Goal: Task Accomplishment & Management: Use online tool/utility

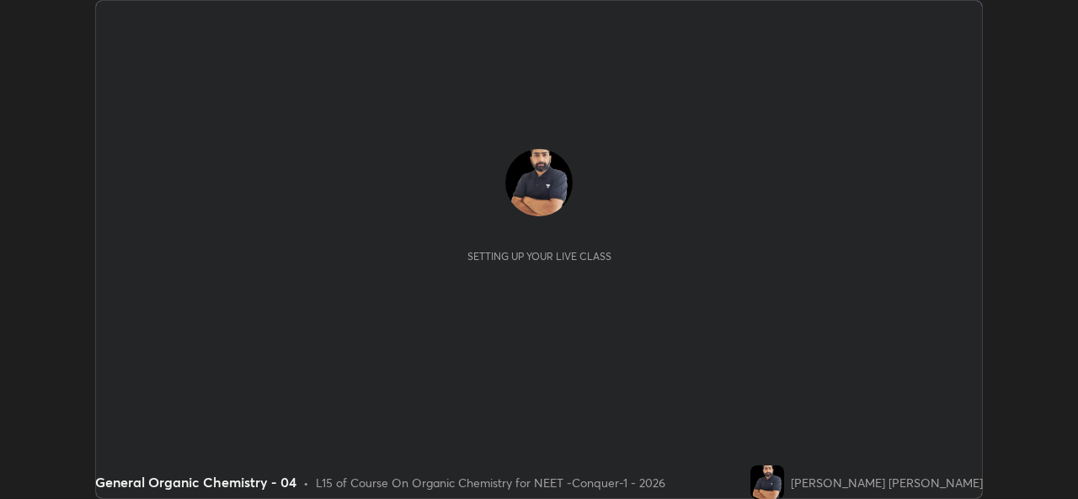
scroll to position [499, 1077]
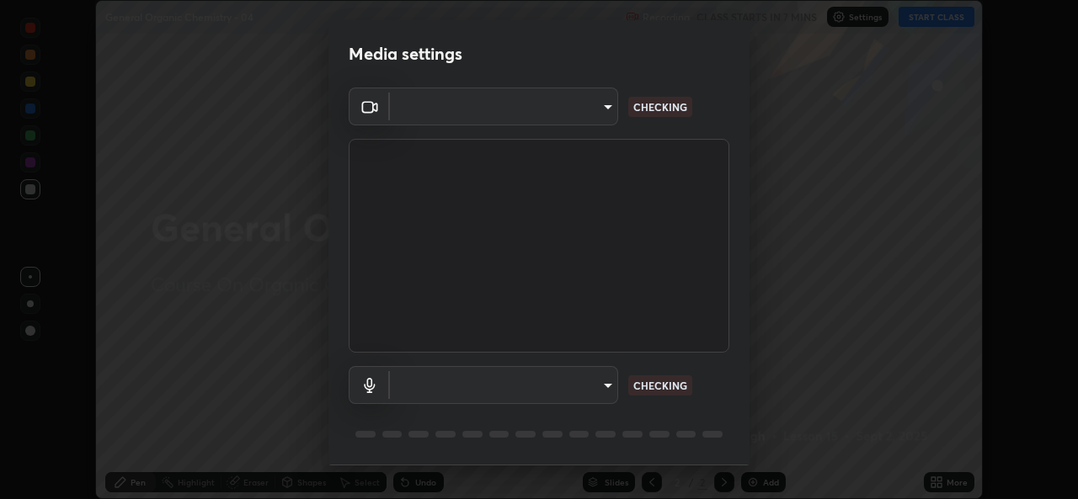
type input "05e0618f62b054dcc40553c7fbd7031c96524e68235480b96fb1515208e4dd7f"
click at [580, 379] on body "Erase all General Organic Chemistry - 04 Recording CLASS STARTS IN 7 MINS Setti…" at bounding box center [539, 249] width 1078 height 499
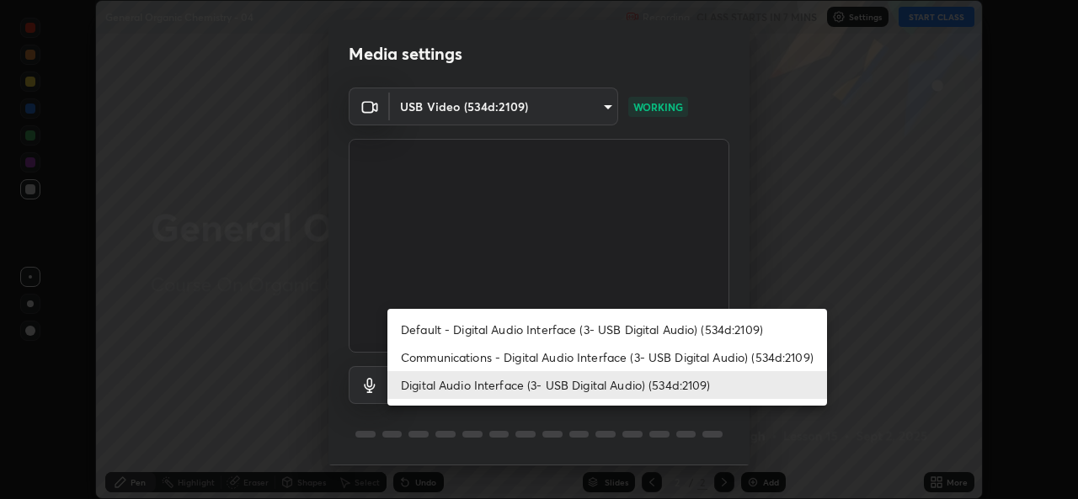
click at [510, 357] on li "Communications - Digital Audio Interface (3- USB Digital Audio) (534d:2109)" at bounding box center [607, 358] width 440 height 28
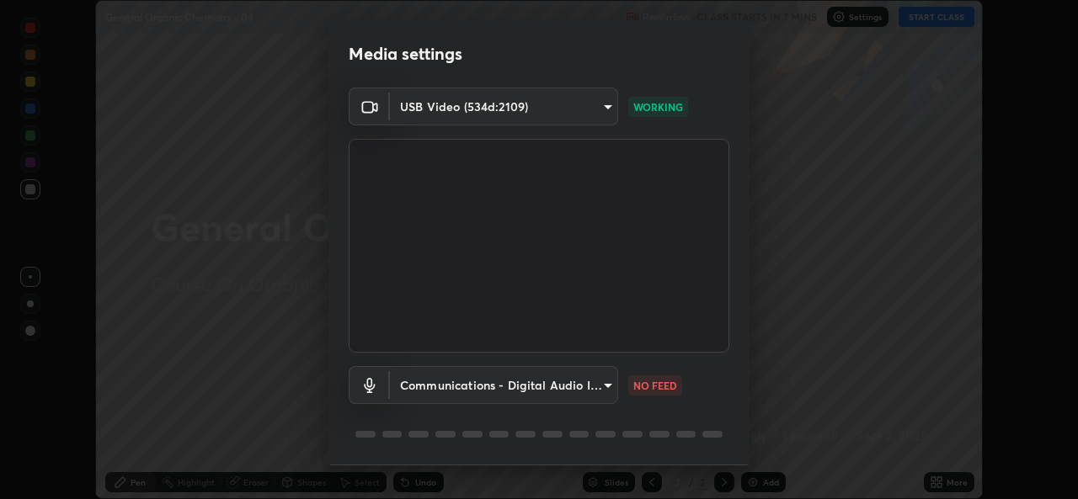
click at [503, 383] on li "Digital Audio Interface (3- USB Digital Audio) (534d:2109)" at bounding box center [551, 385] width 329 height 16
type input "9f550be56df35a7777e3246738e18588b2dd511c7d191a0186286be3b08ef4d4"
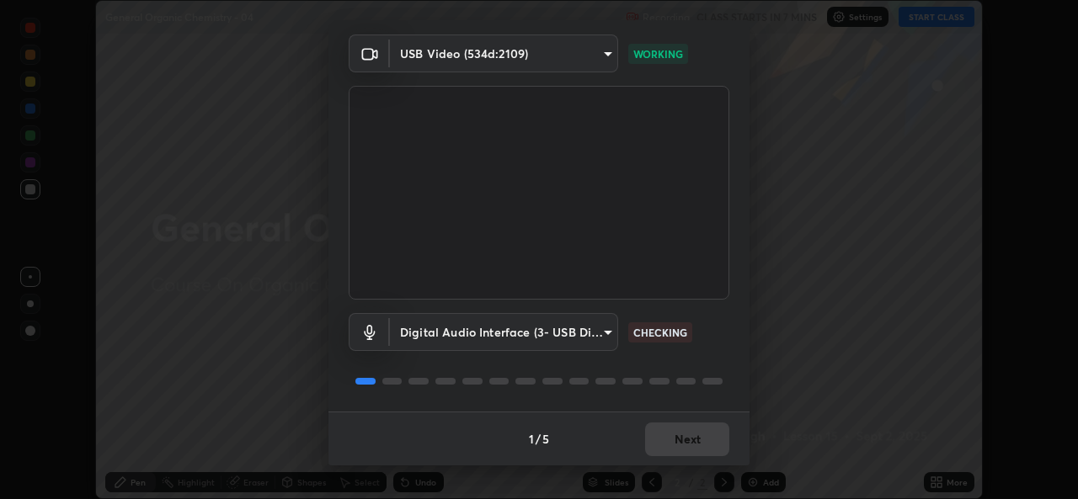
click at [693, 438] on div "1 / 5 Next" at bounding box center [538, 439] width 421 height 54
click at [686, 436] on div "1 / 5 Next" at bounding box center [538, 439] width 421 height 54
click at [692, 439] on div "1 / 5 Next" at bounding box center [538, 439] width 421 height 54
click at [697, 438] on div "1 / 5 Next" at bounding box center [538, 439] width 421 height 54
click at [704, 436] on div "1 / 5 Next" at bounding box center [538, 439] width 421 height 54
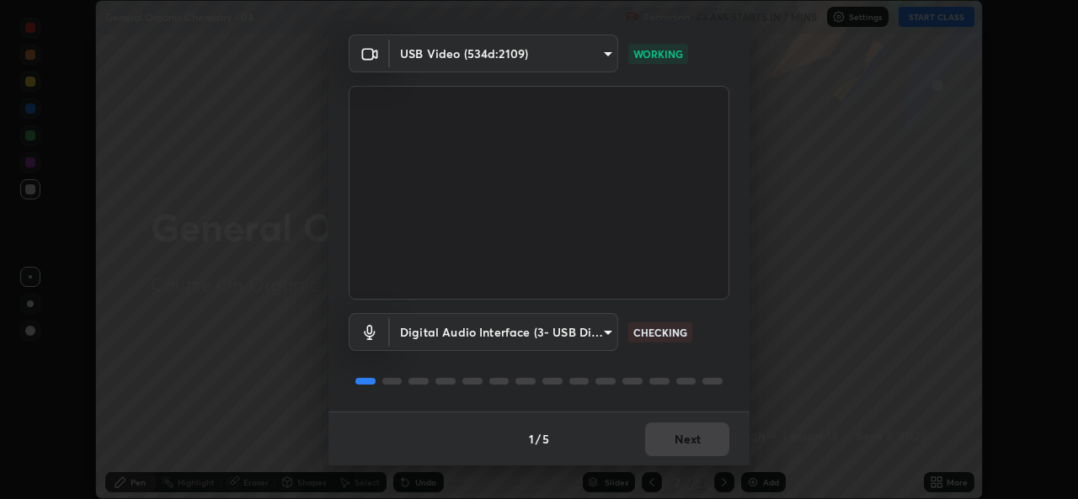
click at [702, 433] on div "1 / 5 Next" at bounding box center [538, 439] width 421 height 54
click at [705, 440] on div "1 / 5 Next" at bounding box center [538, 439] width 421 height 54
click at [688, 439] on button "Next" at bounding box center [687, 440] width 84 height 34
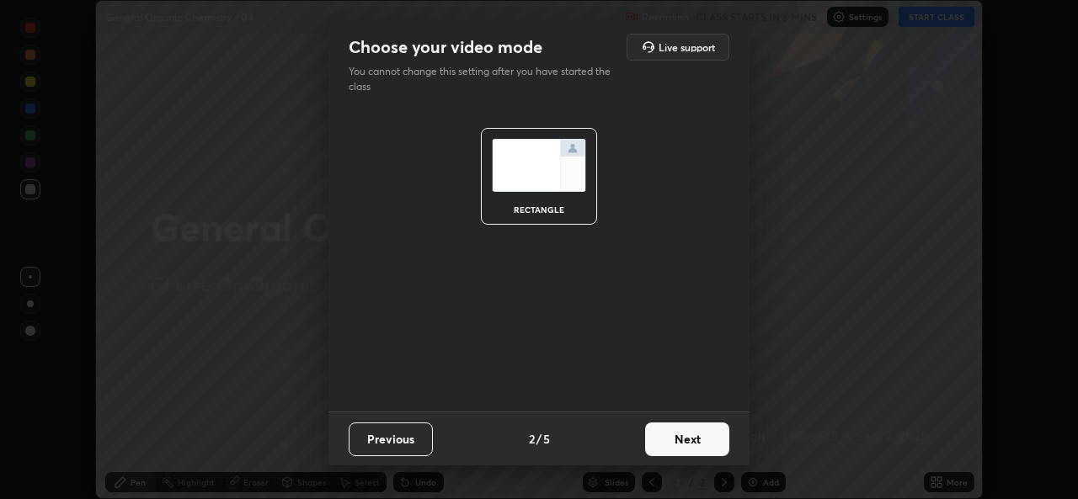
click at [693, 445] on button "Next" at bounding box center [687, 440] width 84 height 34
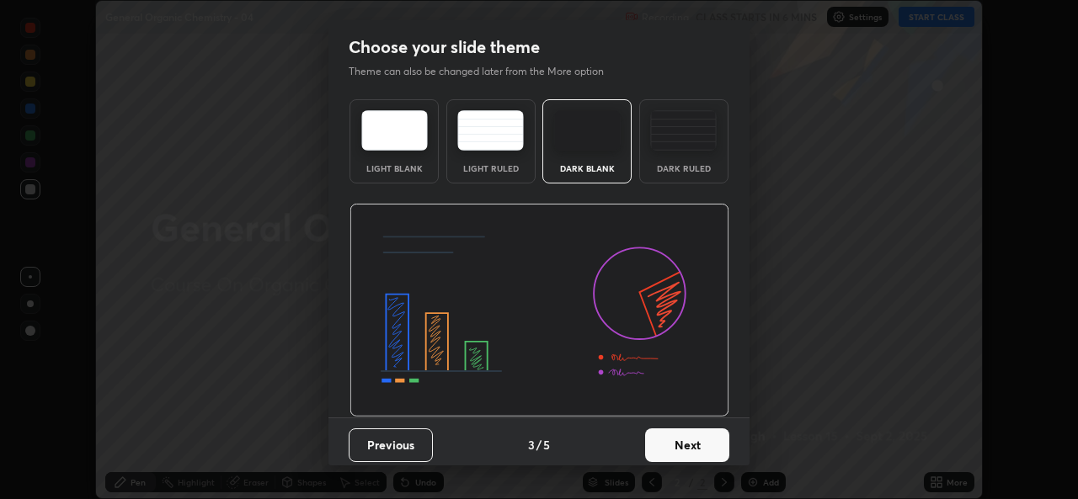
click at [701, 446] on button "Next" at bounding box center [687, 446] width 84 height 34
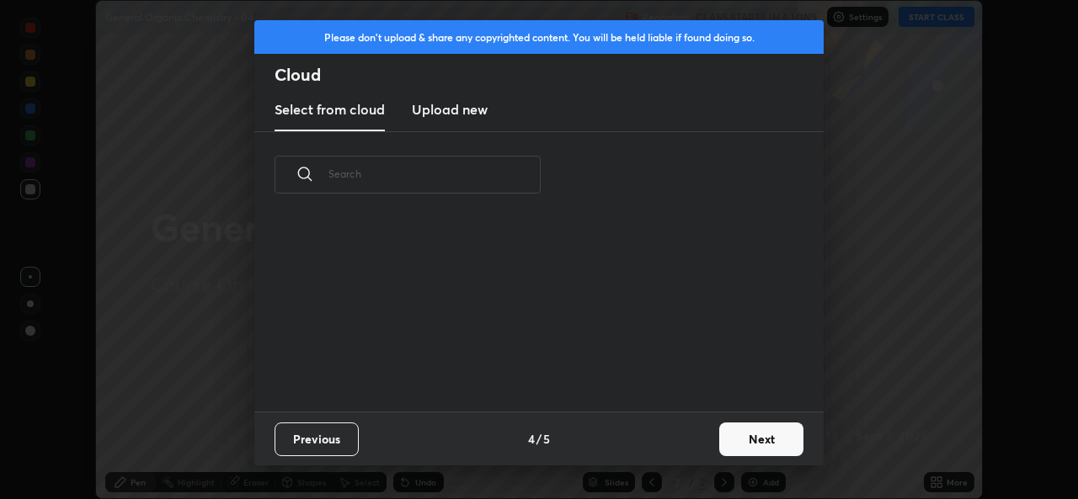
scroll to position [194, 541]
click at [764, 429] on button "Next" at bounding box center [761, 440] width 84 height 34
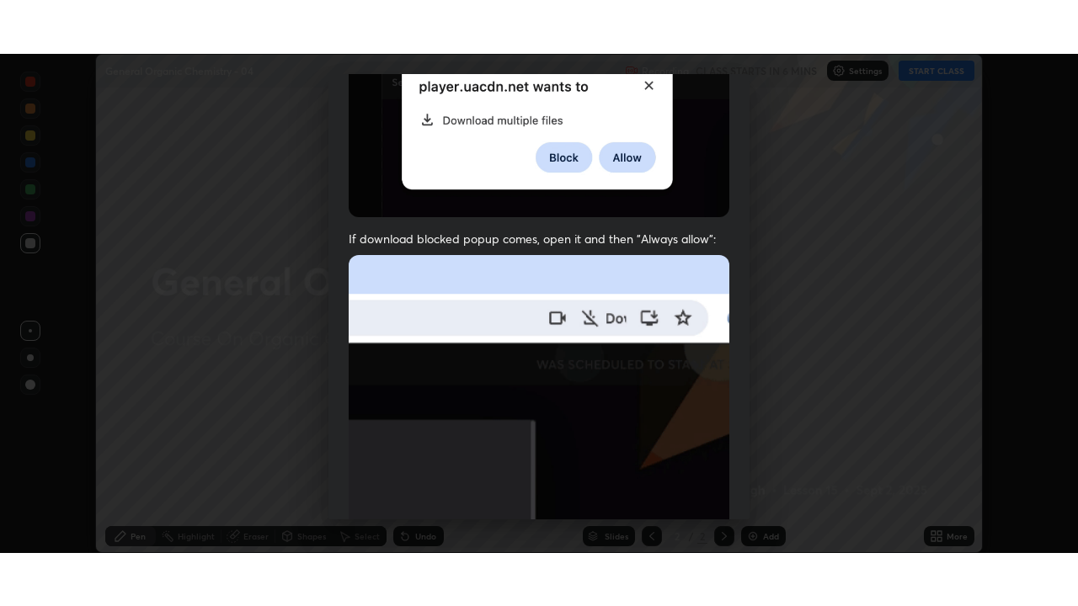
scroll to position [397, 0]
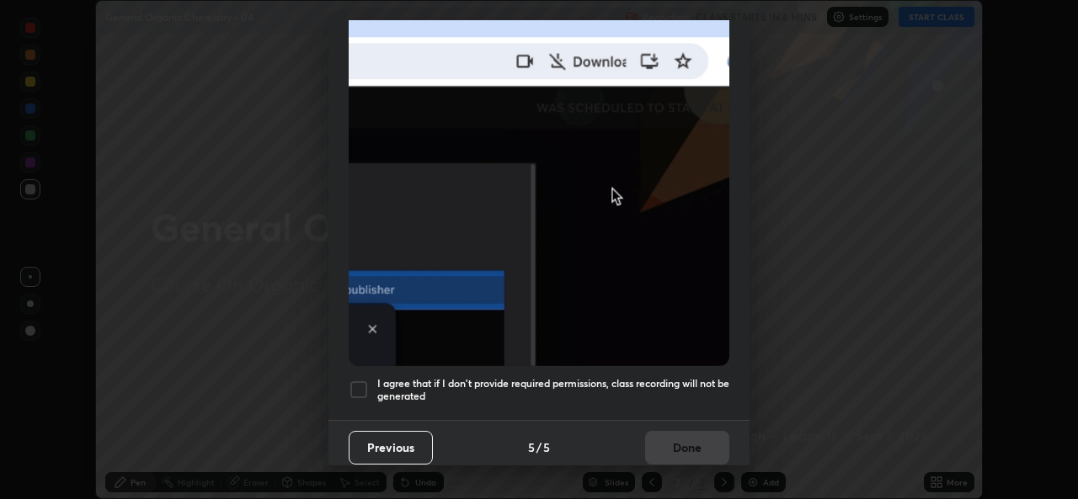
click at [360, 380] on div at bounding box center [359, 390] width 20 height 20
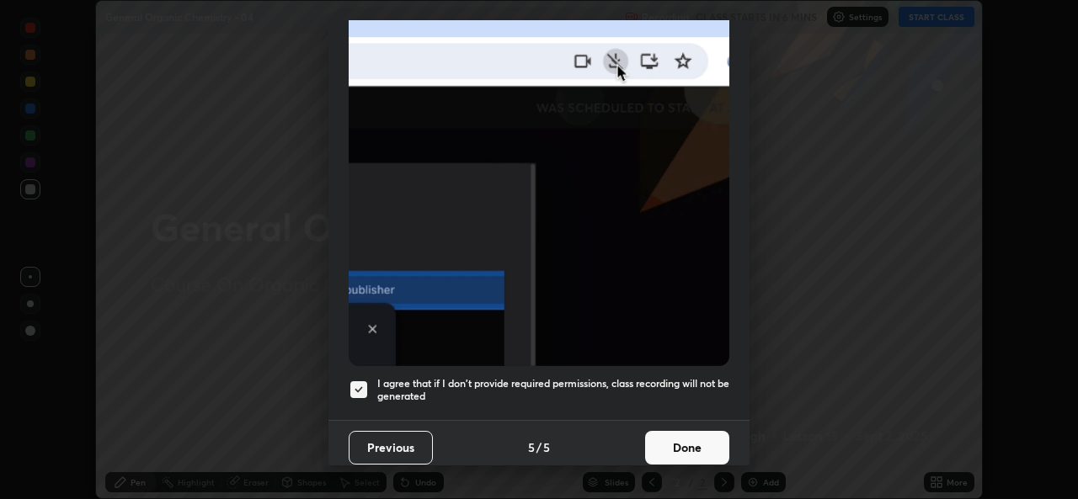
click at [678, 431] on button "Done" at bounding box center [687, 448] width 84 height 34
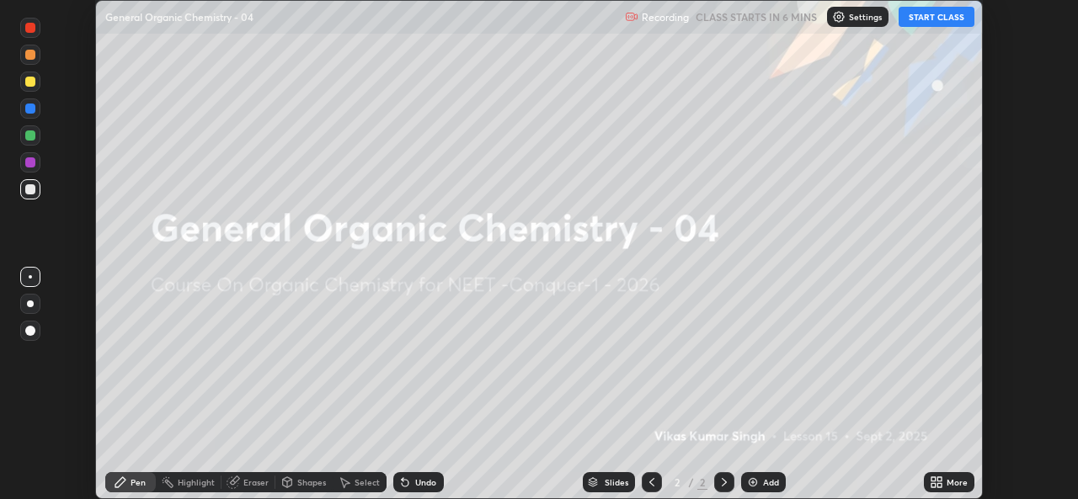
click at [939, 479] on icon at bounding box center [939, 480] width 4 height 4
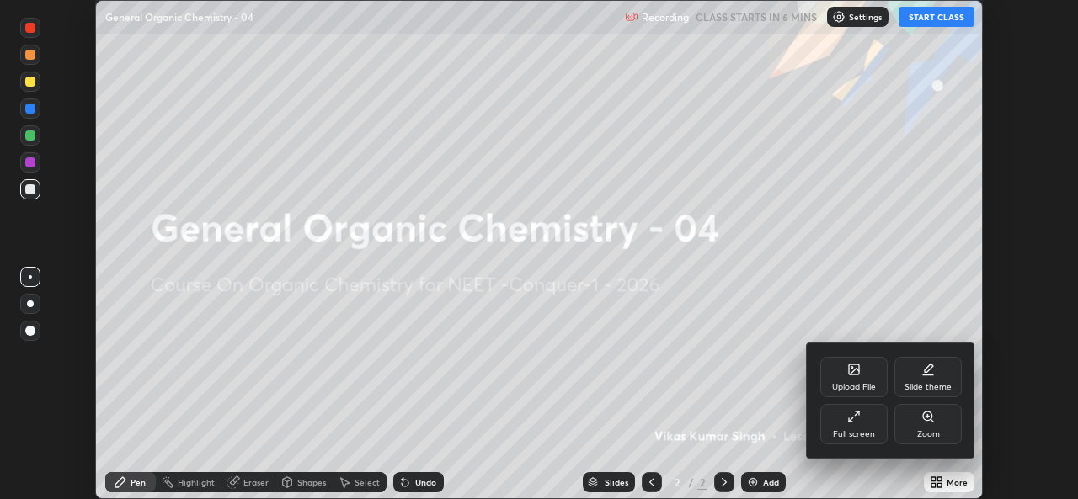
click at [846, 425] on div "Full screen" at bounding box center [853, 424] width 67 height 40
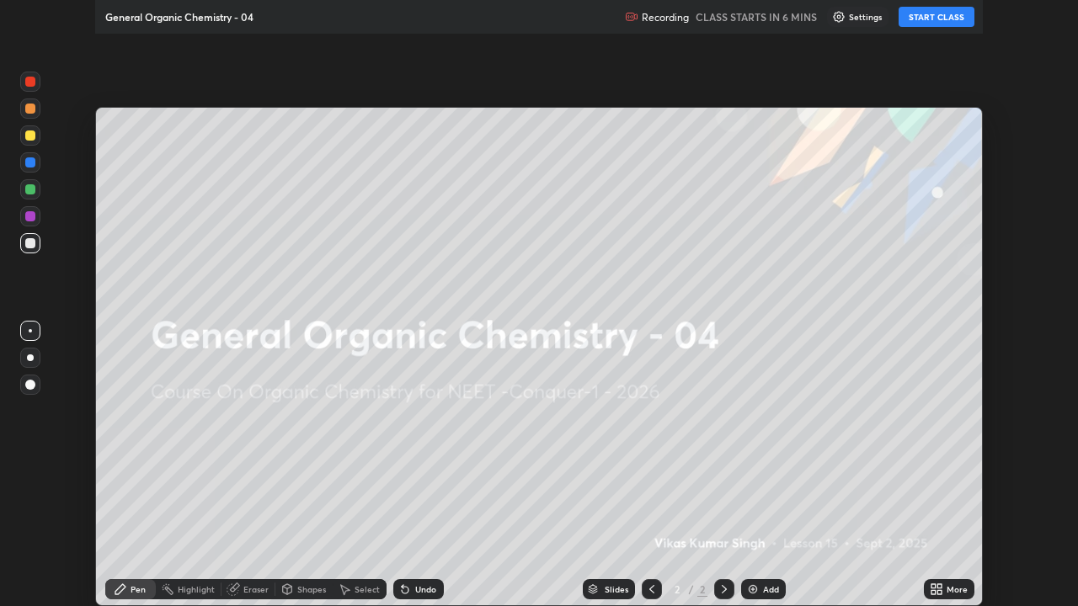
scroll to position [606, 1078]
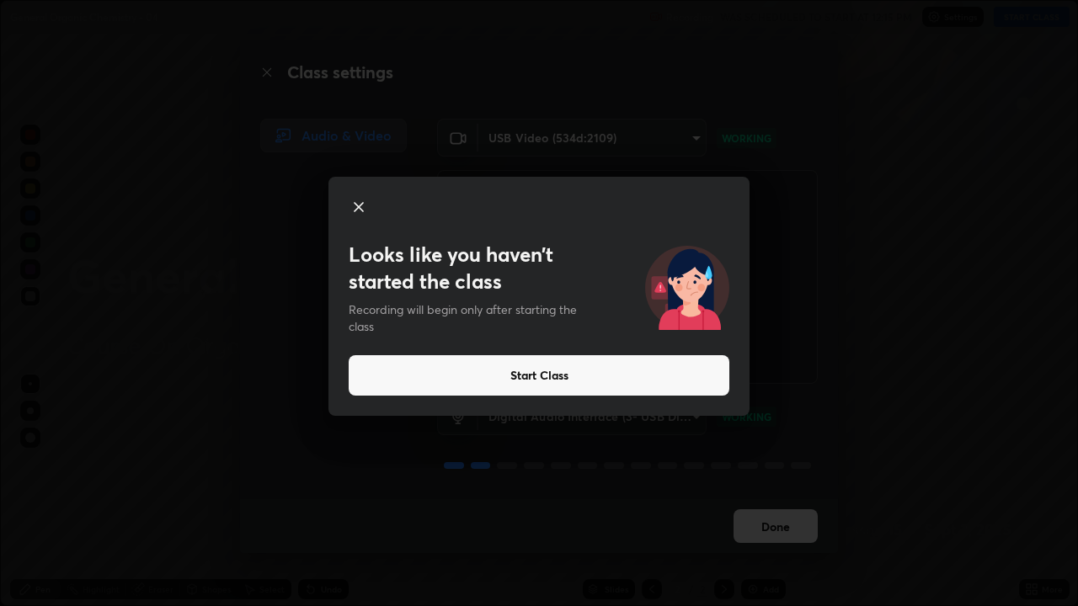
click at [631, 372] on button "Start Class" at bounding box center [539, 375] width 381 height 40
click at [645, 376] on button "Start Class" at bounding box center [539, 375] width 381 height 40
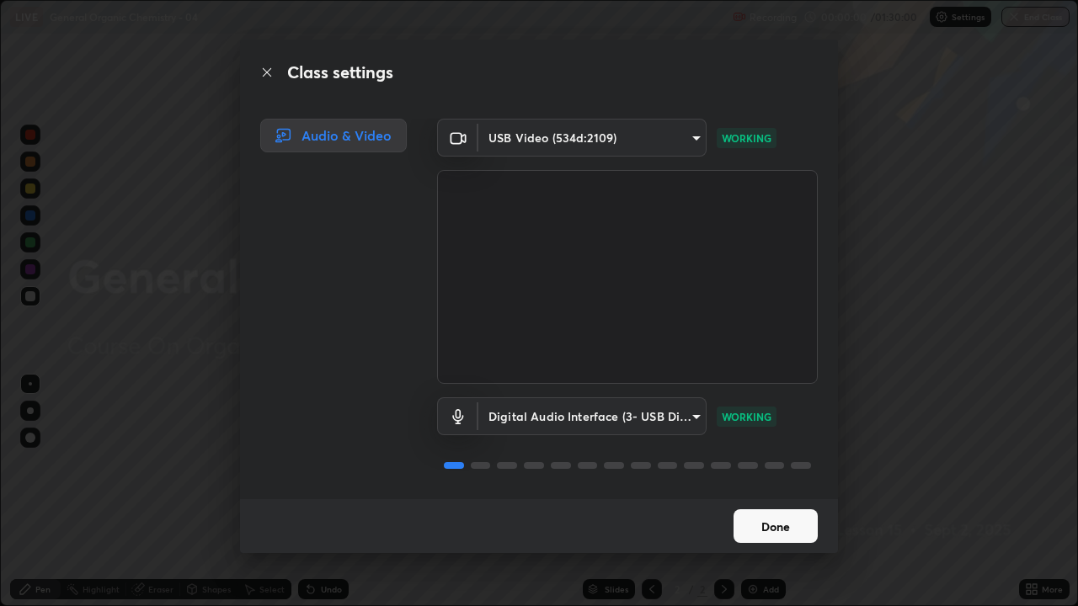
click at [777, 499] on button "Done" at bounding box center [776, 527] width 84 height 34
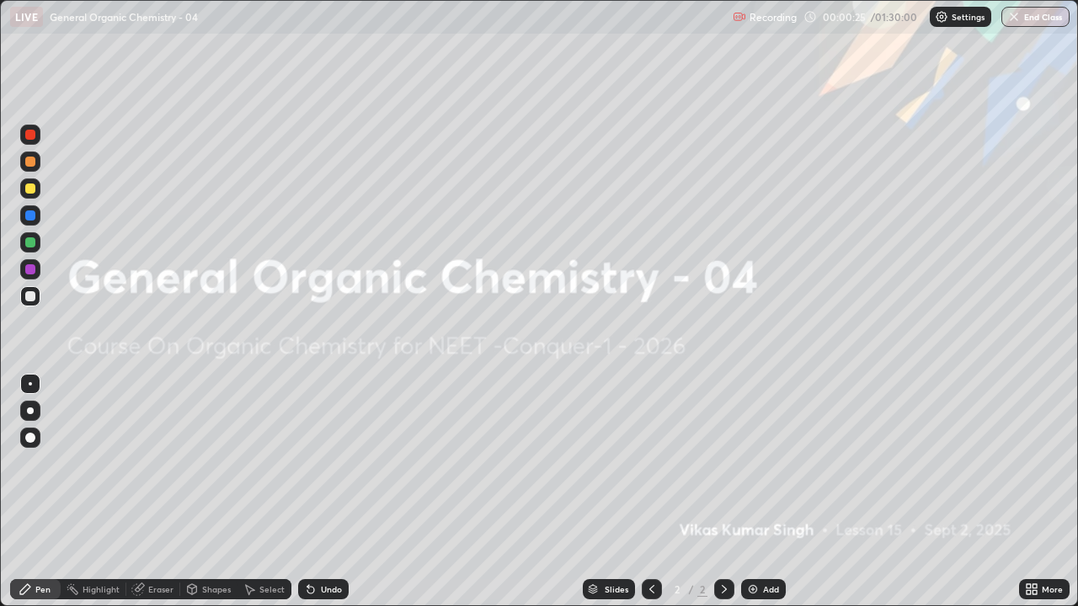
click at [769, 499] on div "Add" at bounding box center [771, 589] width 16 height 8
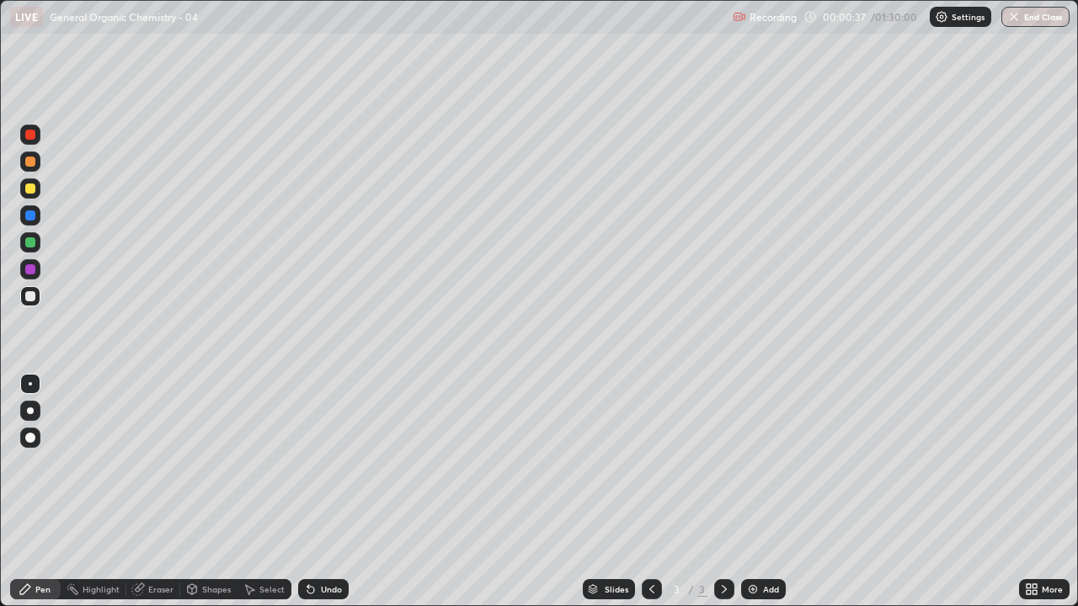
click at [32, 191] on div at bounding box center [30, 189] width 10 height 10
click at [35, 300] on div at bounding box center [30, 296] width 20 height 20
click at [714, 499] on div at bounding box center [724, 589] width 20 height 20
click at [767, 499] on div "Add" at bounding box center [771, 589] width 16 height 8
click at [35, 190] on div at bounding box center [30, 189] width 10 height 10
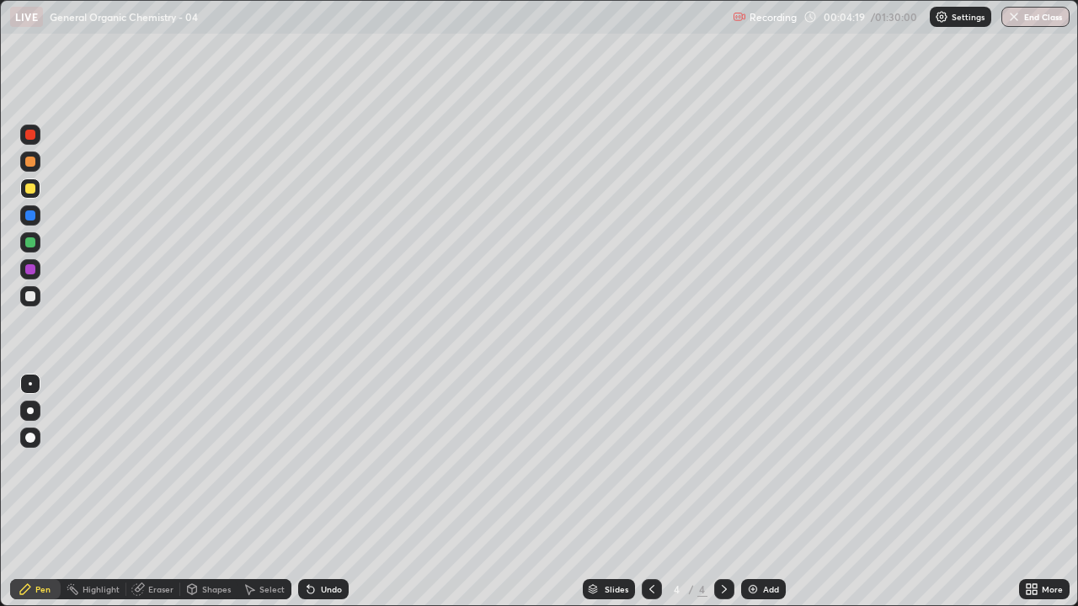
click at [29, 295] on div at bounding box center [30, 296] width 10 height 10
click at [329, 499] on div "Undo" at bounding box center [331, 589] width 21 height 8
click at [327, 499] on div "Undo" at bounding box center [323, 589] width 51 height 20
click at [33, 245] on div at bounding box center [30, 242] width 10 height 10
click at [323, 499] on div "Undo" at bounding box center [331, 589] width 21 height 8
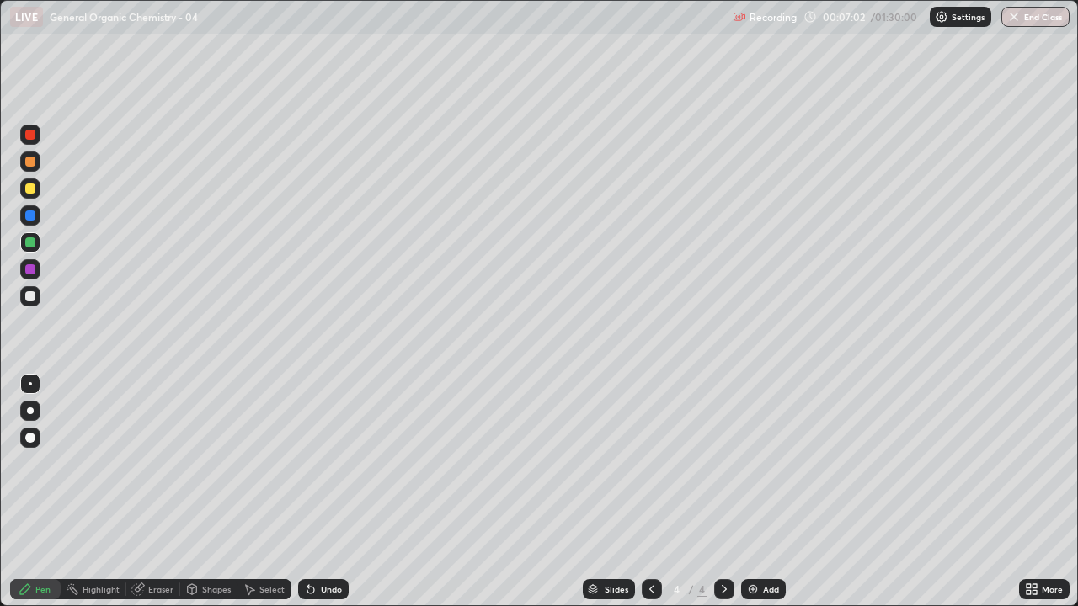
click at [321, 499] on div "Undo" at bounding box center [331, 589] width 21 height 8
click at [331, 499] on div "Undo" at bounding box center [331, 589] width 21 height 8
click at [29, 273] on div at bounding box center [30, 269] width 10 height 10
click at [771, 499] on div "Add" at bounding box center [771, 589] width 16 height 8
click at [40, 299] on div at bounding box center [30, 296] width 20 height 20
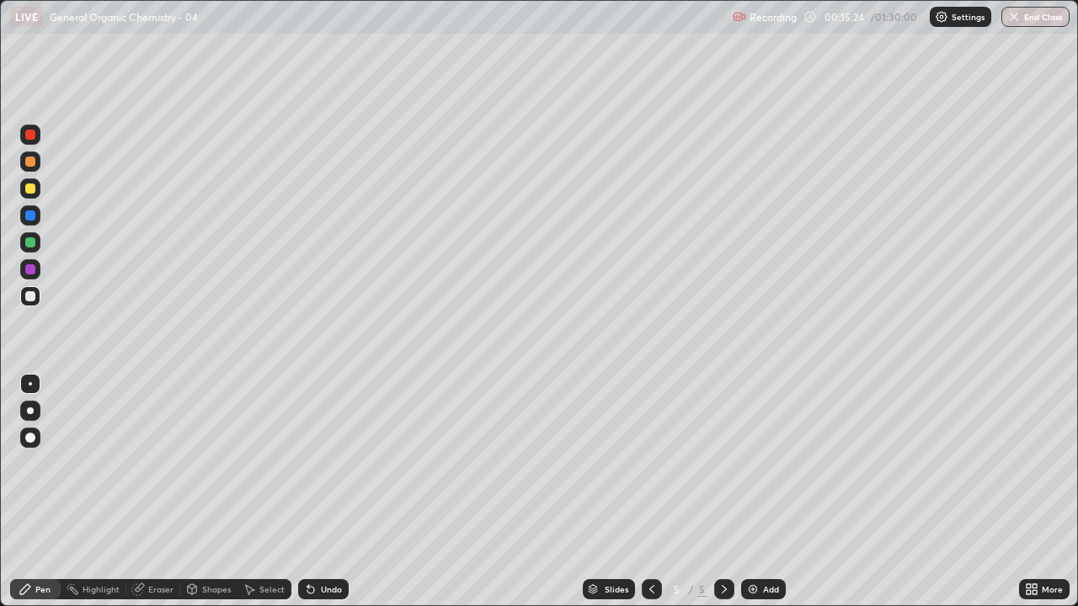
click at [31, 243] on div at bounding box center [30, 242] width 10 height 10
click at [325, 499] on div "Undo" at bounding box center [331, 589] width 21 height 8
click at [327, 499] on div "Undo" at bounding box center [331, 589] width 21 height 8
click at [30, 296] on div at bounding box center [30, 296] width 10 height 10
click at [30, 186] on div at bounding box center [30, 189] width 10 height 10
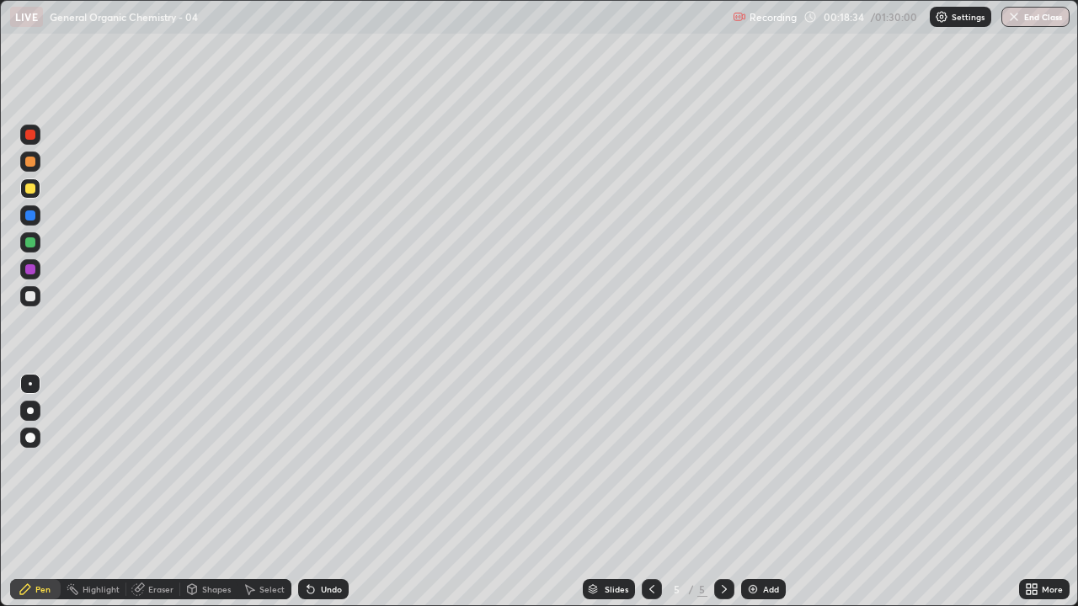
click at [730, 499] on div at bounding box center [724, 589] width 20 height 20
click at [776, 499] on div "Add" at bounding box center [771, 589] width 16 height 8
click at [34, 301] on div at bounding box center [30, 296] width 20 height 20
click at [28, 163] on div at bounding box center [30, 162] width 10 height 10
click at [31, 269] on div at bounding box center [30, 269] width 10 height 10
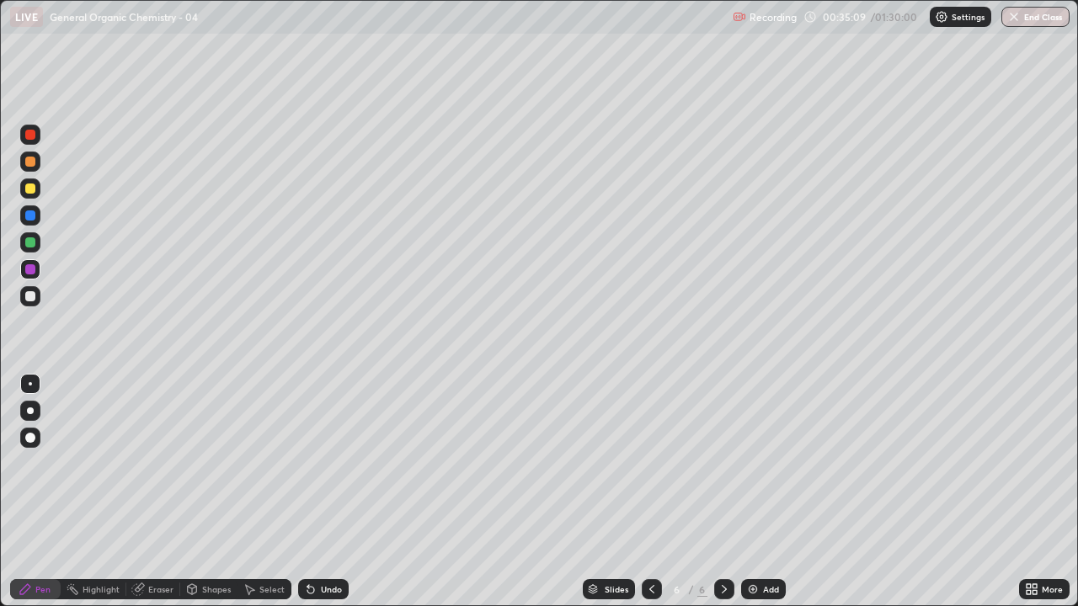
click at [723, 499] on icon at bounding box center [724, 589] width 5 height 8
click at [769, 499] on div "Add" at bounding box center [771, 589] width 16 height 8
click at [33, 136] on div at bounding box center [30, 135] width 10 height 10
click at [33, 294] on div at bounding box center [30, 296] width 10 height 10
click at [32, 297] on div at bounding box center [30, 296] width 10 height 10
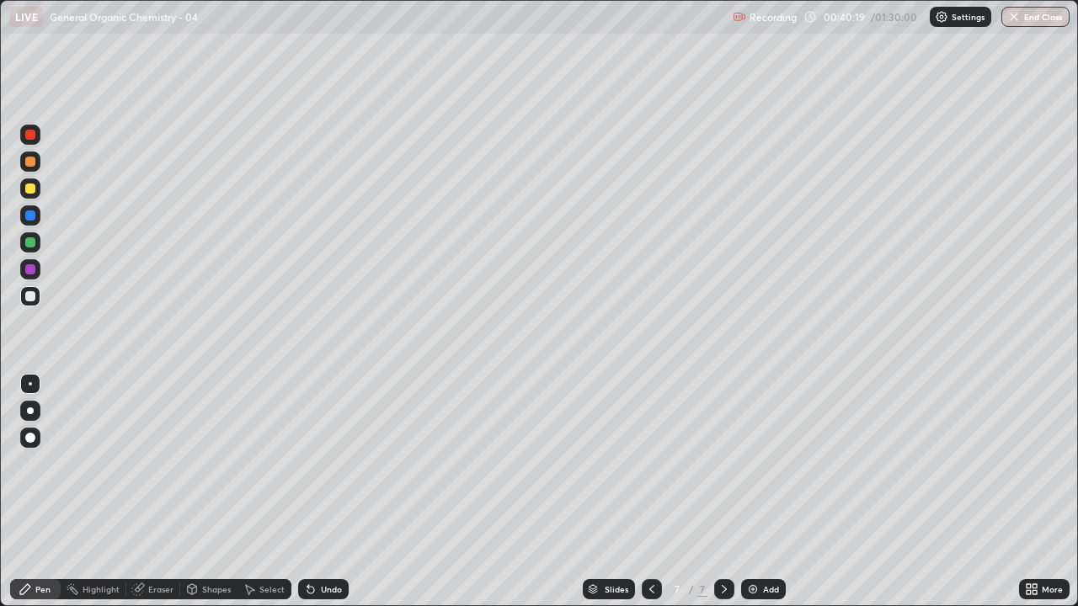
click at [31, 296] on div at bounding box center [30, 296] width 10 height 10
click at [320, 499] on div "Undo" at bounding box center [323, 589] width 51 height 20
click at [31, 216] on div at bounding box center [30, 216] width 10 height 10
click at [31, 297] on div at bounding box center [30, 296] width 10 height 10
click at [345, 499] on div "Undo" at bounding box center [323, 589] width 51 height 20
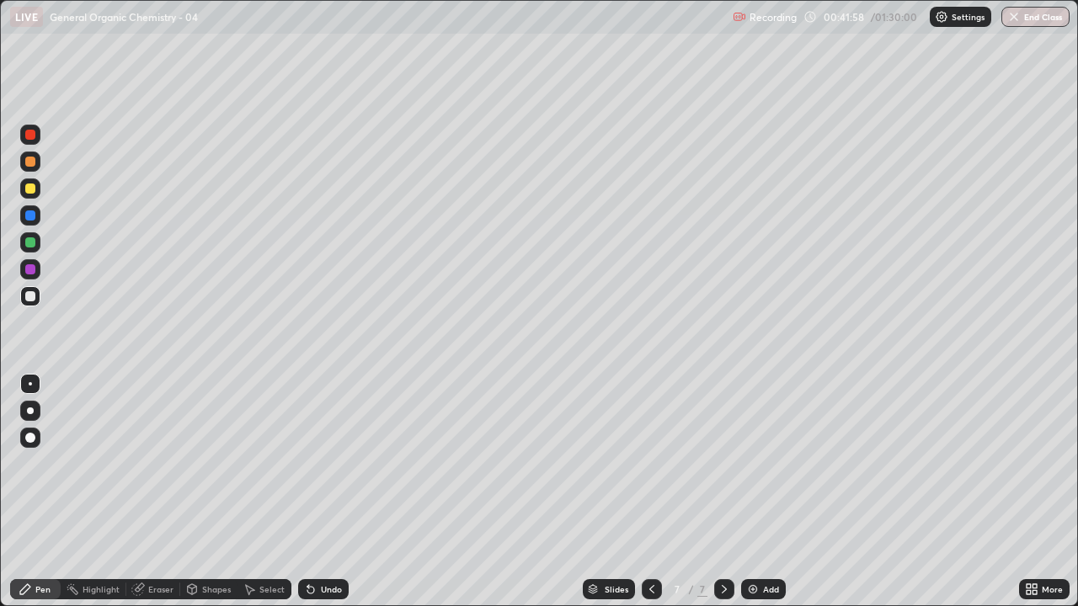
click at [332, 499] on div "Undo" at bounding box center [331, 589] width 21 height 8
click at [323, 499] on div "Undo" at bounding box center [323, 589] width 51 height 20
click at [336, 499] on div "Undo" at bounding box center [331, 589] width 21 height 8
click at [335, 499] on div "Undo" at bounding box center [323, 589] width 51 height 20
click at [326, 499] on div "Undo" at bounding box center [331, 589] width 21 height 8
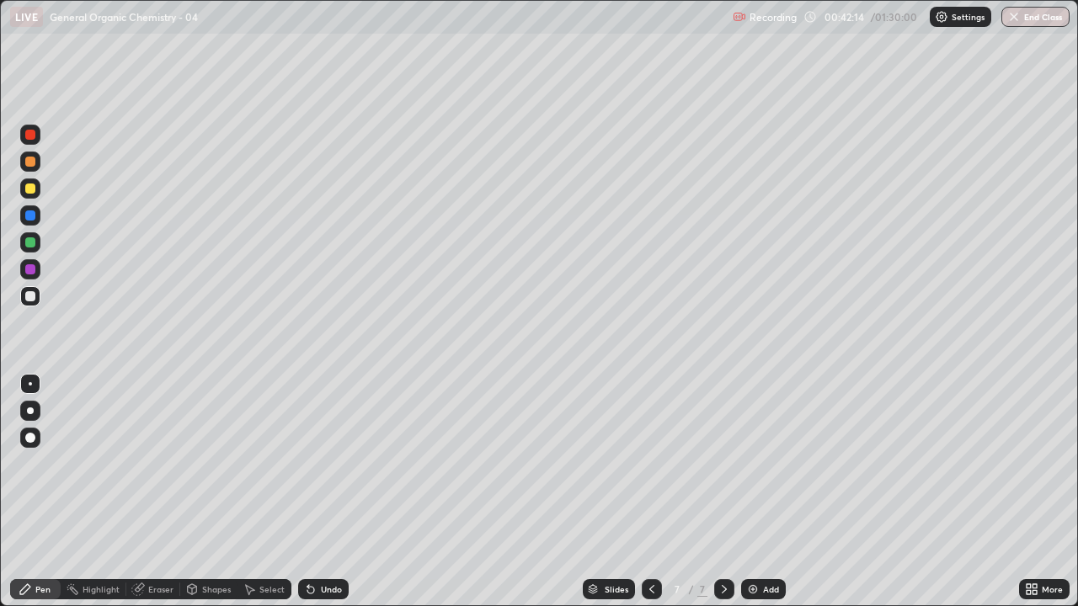
click at [344, 499] on div "Undo" at bounding box center [323, 589] width 51 height 20
click at [730, 499] on div at bounding box center [724, 589] width 20 height 20
click at [768, 499] on div "Add" at bounding box center [763, 589] width 45 height 20
click at [31, 243] on div at bounding box center [30, 242] width 10 height 10
click at [31, 298] on div at bounding box center [30, 296] width 10 height 10
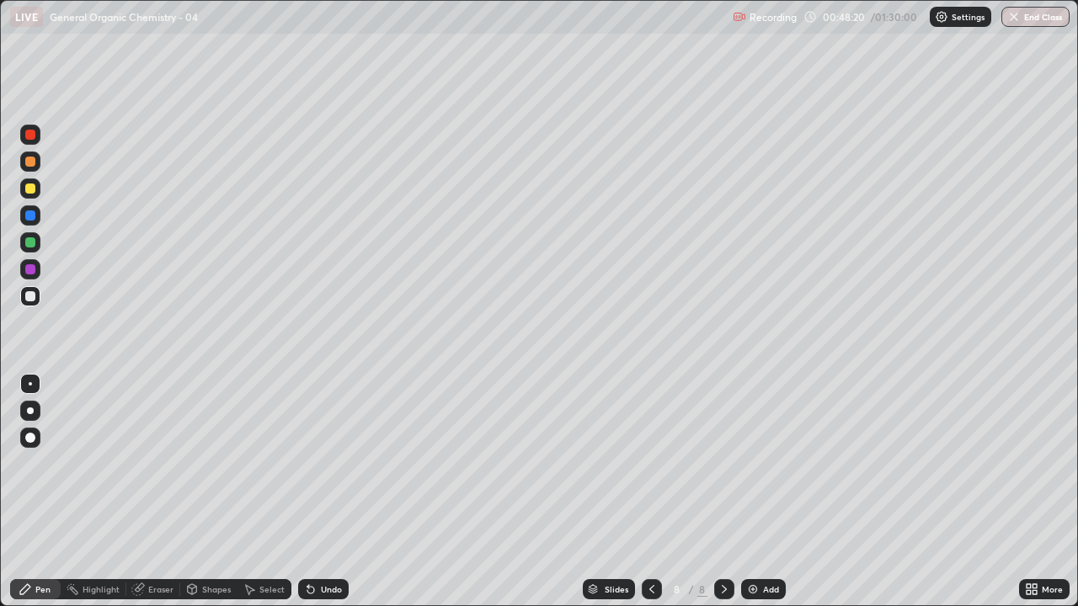
click at [310, 499] on div "Undo" at bounding box center [319, 590] width 57 height 34
click at [33, 136] on div at bounding box center [30, 135] width 10 height 10
click at [780, 499] on div "Add" at bounding box center [763, 589] width 45 height 20
click at [37, 305] on div at bounding box center [30, 296] width 20 height 20
click at [723, 499] on icon at bounding box center [724, 589] width 13 height 13
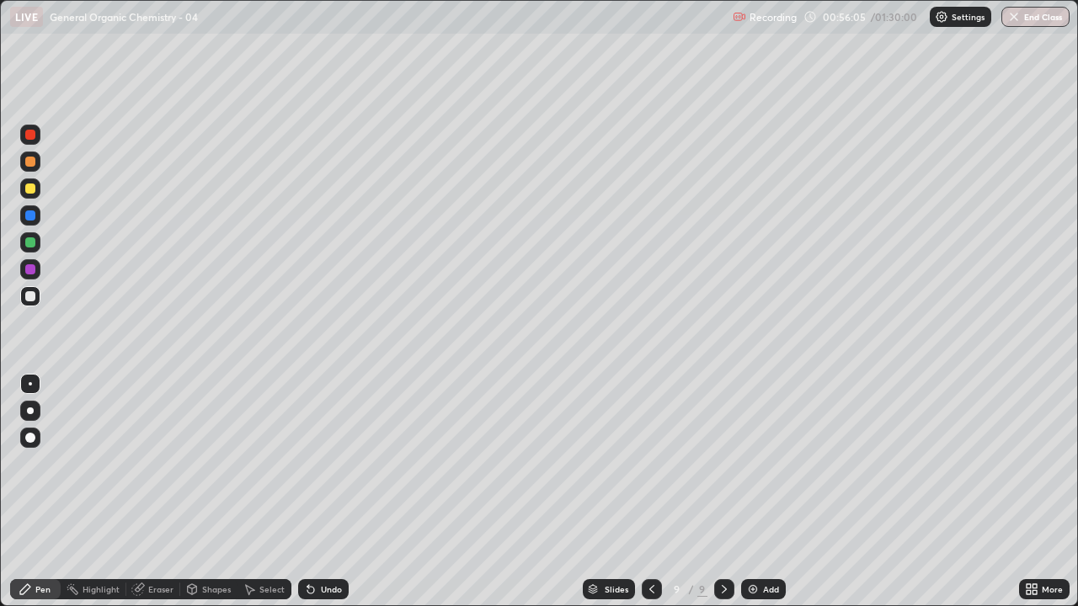
click at [771, 499] on div "Add" at bounding box center [771, 589] width 16 height 8
click at [31, 135] on div at bounding box center [30, 135] width 10 height 10
click at [39, 301] on div at bounding box center [30, 296] width 20 height 20
click at [35, 269] on div at bounding box center [30, 269] width 10 height 10
click at [29, 300] on div at bounding box center [30, 296] width 10 height 10
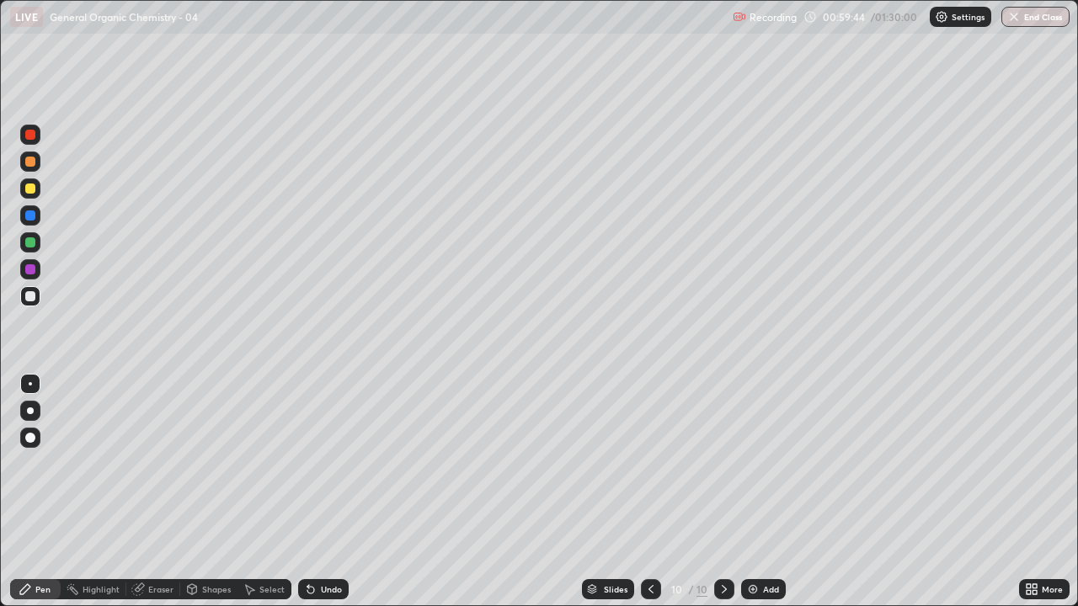
click at [337, 499] on div "Undo" at bounding box center [323, 589] width 51 height 20
click at [30, 269] on div at bounding box center [30, 269] width 10 height 10
click at [31, 294] on div at bounding box center [30, 296] width 10 height 10
click at [30, 136] on div at bounding box center [30, 135] width 10 height 10
click at [29, 296] on div at bounding box center [30, 296] width 10 height 10
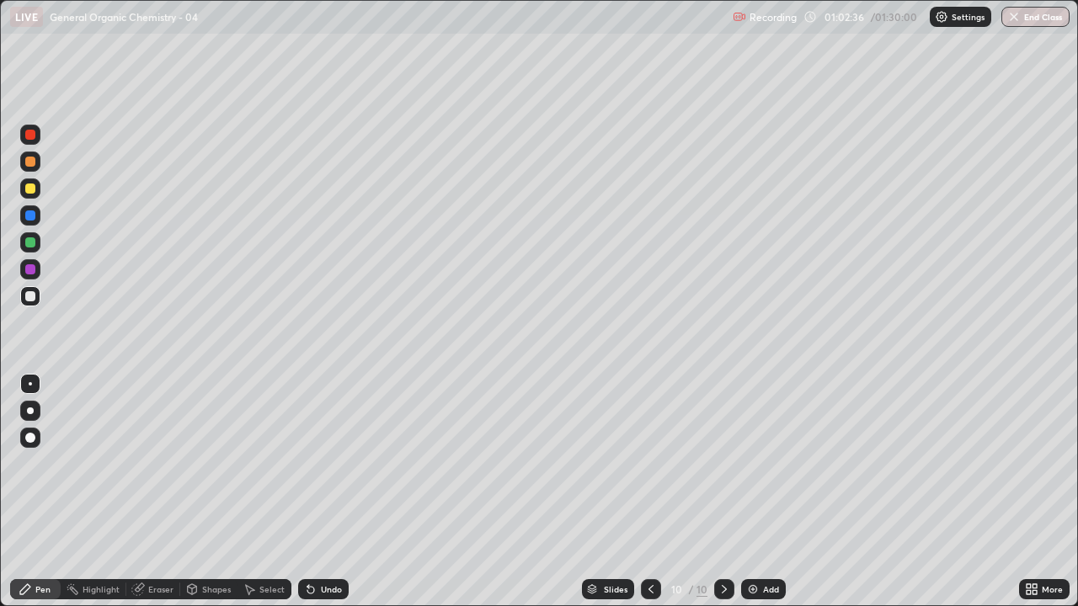
click at [31, 244] on div at bounding box center [30, 242] width 10 height 10
click at [30, 295] on div at bounding box center [30, 296] width 10 height 10
click at [39, 270] on div at bounding box center [30, 269] width 20 height 20
click at [37, 301] on div at bounding box center [30, 296] width 20 height 20
click at [331, 499] on div "Undo" at bounding box center [331, 589] width 21 height 8
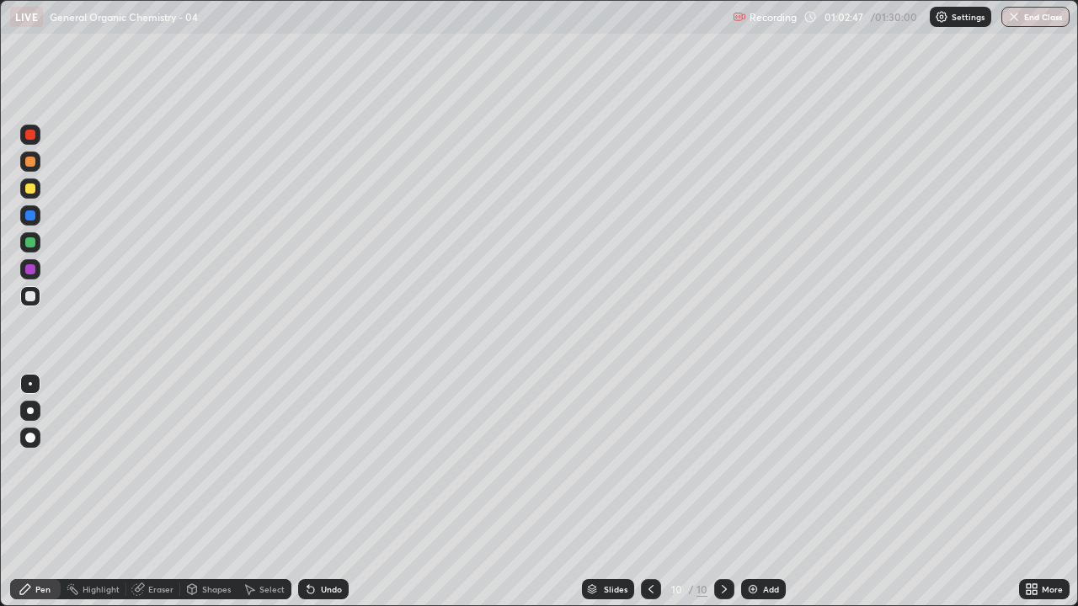
click at [331, 499] on div "Undo" at bounding box center [331, 589] width 21 height 8
click at [328, 499] on div "Undo" at bounding box center [331, 589] width 21 height 8
click at [323, 499] on div "Undo" at bounding box center [323, 589] width 51 height 20
click at [329, 499] on div "Undo" at bounding box center [323, 589] width 51 height 20
click at [333, 499] on div "Undo" at bounding box center [331, 589] width 21 height 8
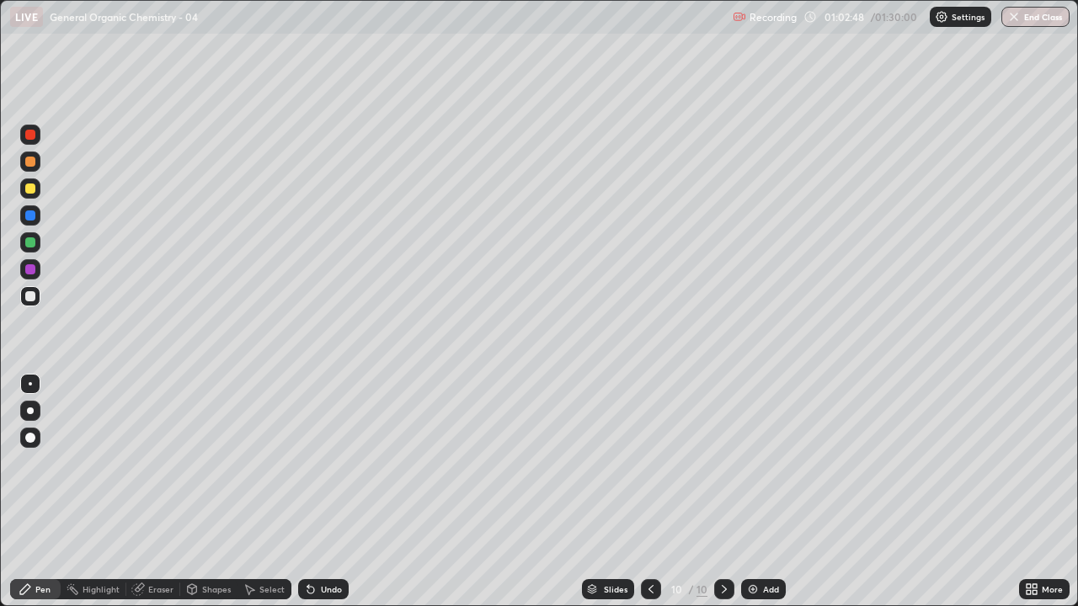
click at [331, 499] on div "Undo" at bounding box center [323, 589] width 51 height 20
click at [330, 499] on div "Undo" at bounding box center [323, 589] width 51 height 20
click at [329, 499] on div "Undo" at bounding box center [331, 589] width 21 height 8
click at [332, 499] on div "Undo" at bounding box center [323, 589] width 51 height 20
click at [333, 499] on div "Undo" at bounding box center [323, 589] width 51 height 20
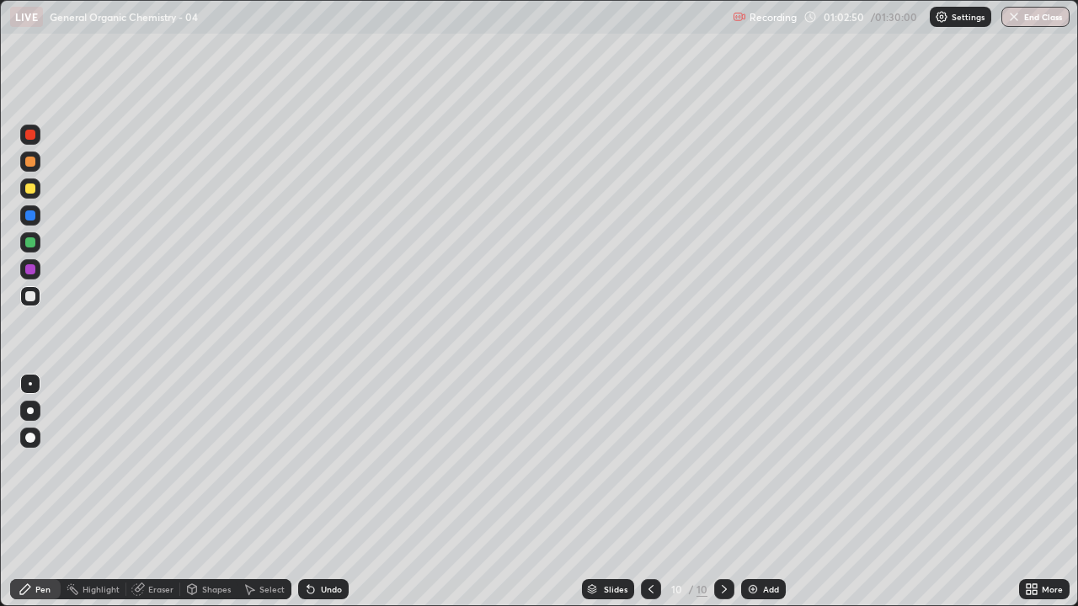
click at [331, 499] on div "Undo" at bounding box center [323, 589] width 51 height 20
click at [33, 132] on div at bounding box center [30, 135] width 10 height 10
click at [30, 295] on div at bounding box center [30, 296] width 10 height 10
click at [322, 499] on div "Undo" at bounding box center [331, 589] width 21 height 8
click at [333, 499] on div "Undo" at bounding box center [323, 589] width 51 height 20
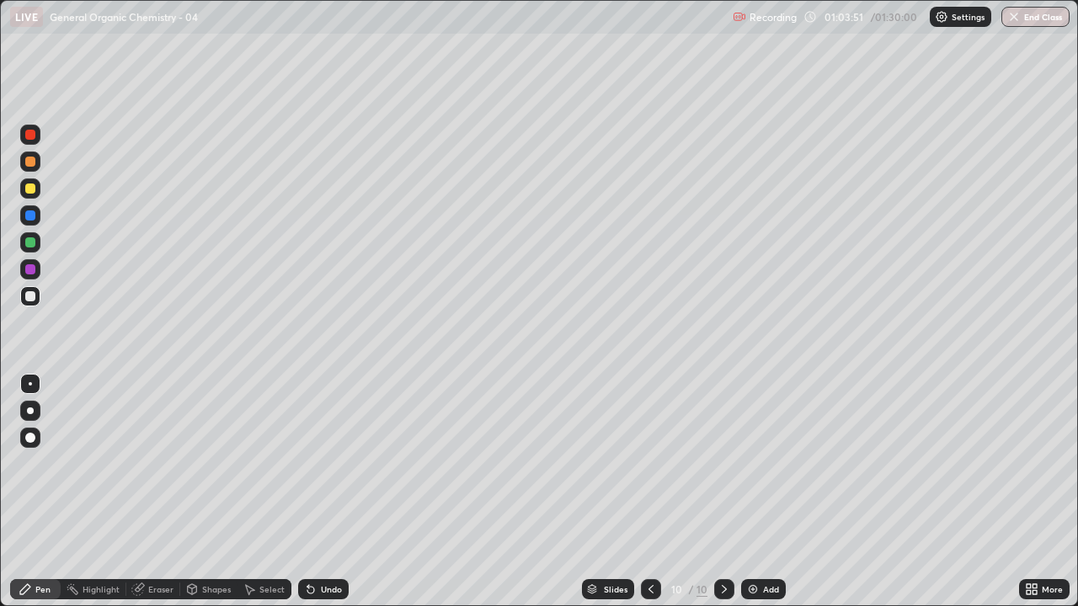
click at [36, 194] on div at bounding box center [30, 189] width 20 height 20
click at [26, 297] on div at bounding box center [30, 296] width 10 height 10
click at [722, 499] on icon at bounding box center [724, 589] width 13 height 13
click at [772, 499] on div "Add" at bounding box center [763, 589] width 45 height 20
click at [328, 499] on div "Undo" at bounding box center [323, 589] width 51 height 20
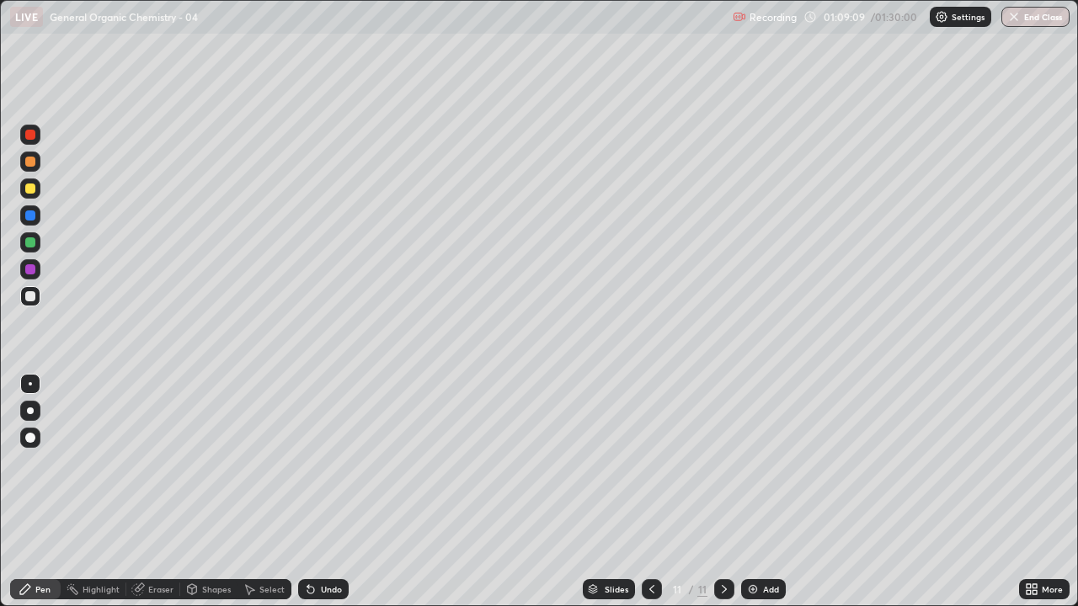
click at [31, 274] on div at bounding box center [30, 269] width 10 height 10
click at [31, 298] on div at bounding box center [30, 296] width 10 height 10
click at [36, 134] on div at bounding box center [30, 135] width 20 height 20
click at [34, 297] on div at bounding box center [30, 296] width 10 height 10
click at [40, 190] on div at bounding box center [30, 189] width 20 height 20
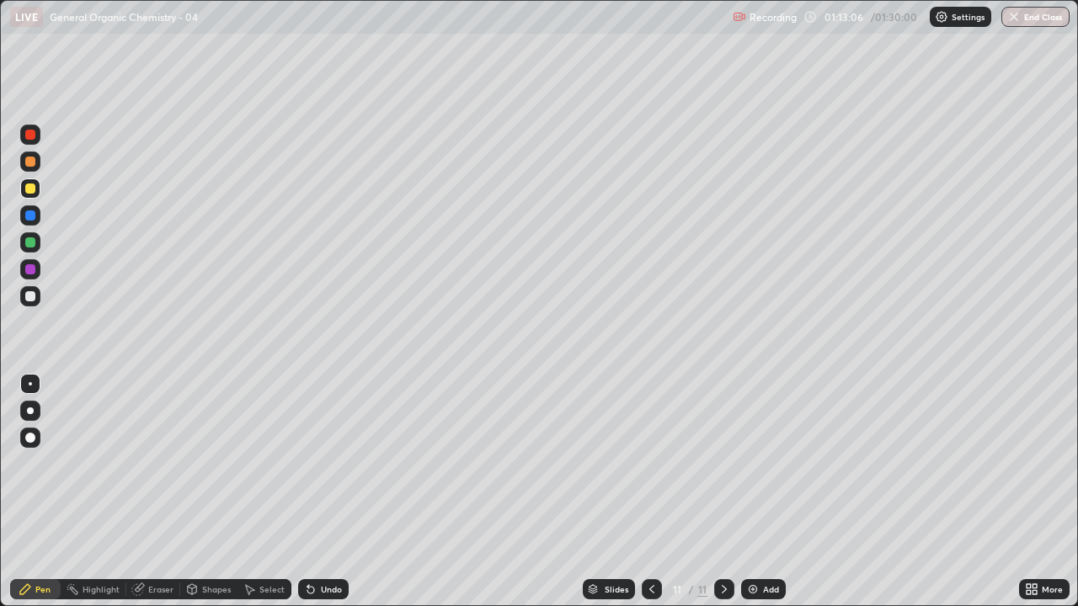
click at [763, 499] on div "Add" at bounding box center [771, 589] width 16 height 8
click at [35, 297] on div at bounding box center [30, 296] width 10 height 10
click at [36, 266] on div at bounding box center [30, 269] width 20 height 20
click at [30, 298] on div at bounding box center [30, 296] width 10 height 10
click at [774, 499] on div "Add" at bounding box center [771, 589] width 16 height 8
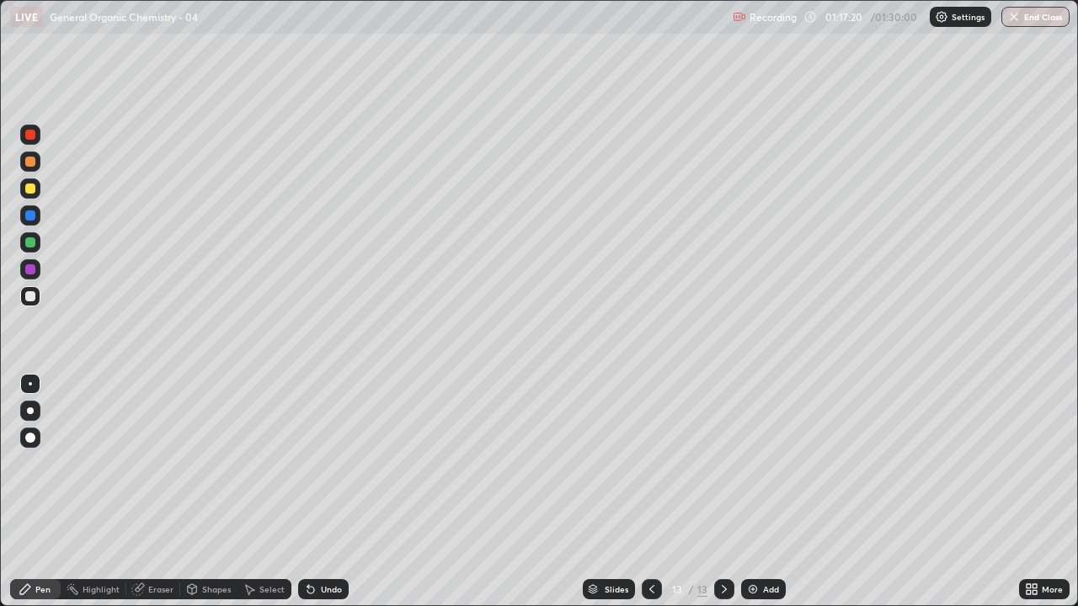
click at [325, 499] on div "Undo" at bounding box center [331, 589] width 21 height 8
click at [29, 158] on div at bounding box center [30, 162] width 10 height 10
click at [26, 138] on div at bounding box center [30, 135] width 10 height 10
click at [1036, 21] on button "End Class" at bounding box center [1035, 17] width 68 height 20
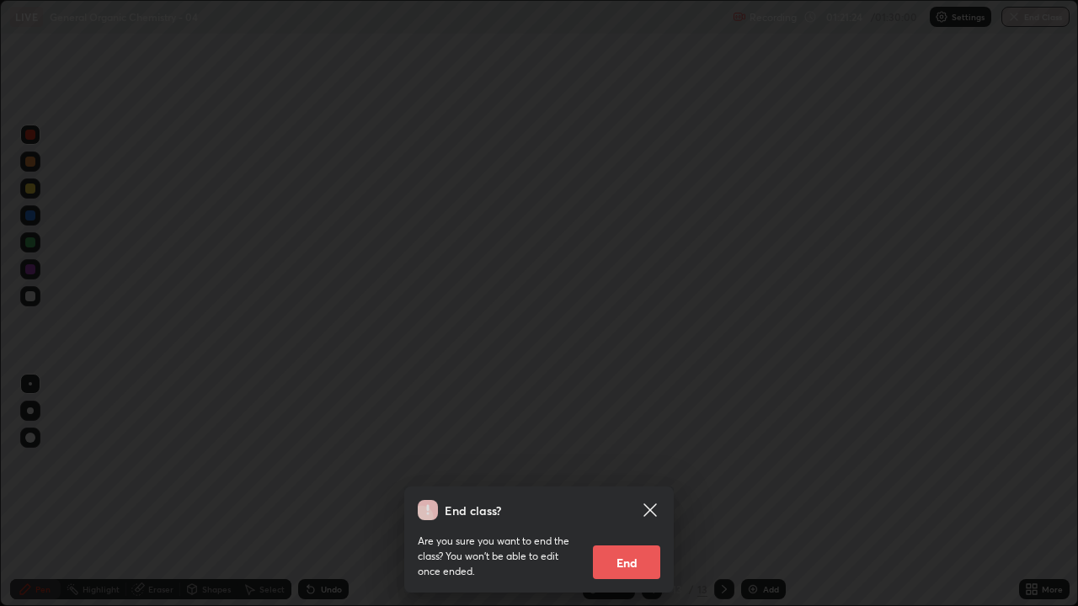
click at [622, 499] on button "End" at bounding box center [626, 563] width 67 height 34
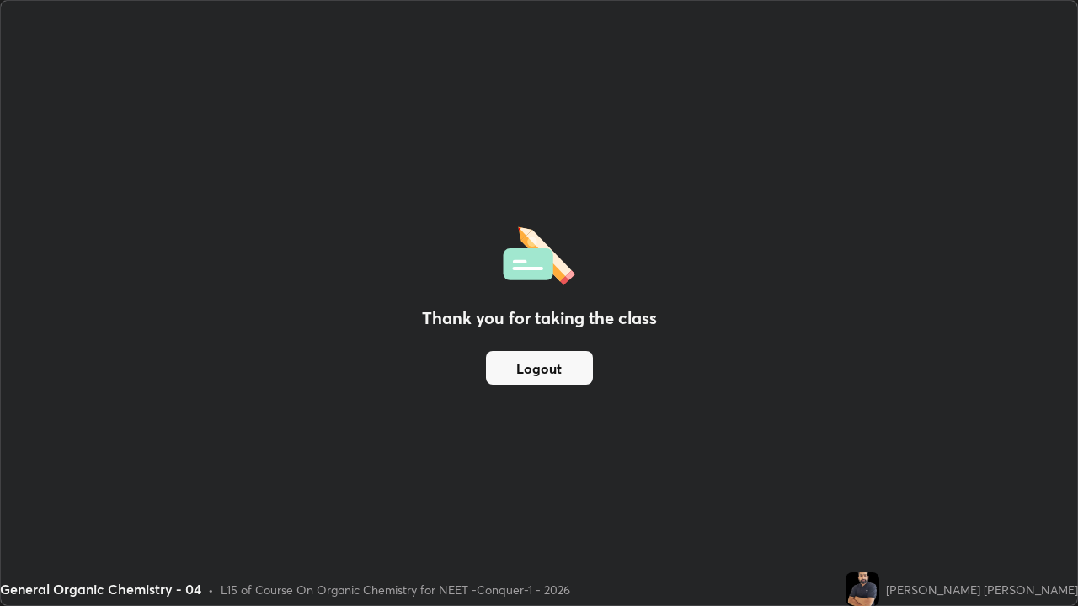
click at [333, 403] on div "Thank you for taking the class Logout" at bounding box center [539, 303] width 1076 height 605
click at [879, 499] on img at bounding box center [863, 590] width 34 height 34
click at [544, 371] on button "Logout" at bounding box center [539, 368] width 107 height 34
